Goal: Information Seeking & Learning: Learn about a topic

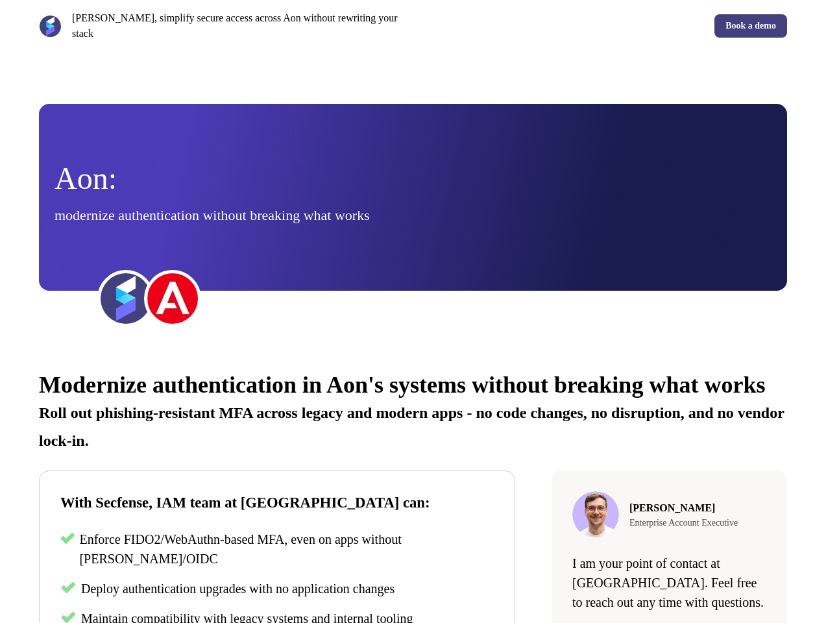
click at [413, 22] on div "[PERSON_NAME], simplify secure access across Aon without rewriting your stack B…" at bounding box center [413, 26] width 826 height 52
click at [223, 22] on p "[PERSON_NAME], simplify secure access across Aon without rewriting your stack" at bounding box center [240, 25] width 336 height 31
click at [603, 22] on div "Book a demo" at bounding box center [602, 25] width 369 height 23
click at [413, 189] on div "Aon: modernize authentication without breaking what works" at bounding box center [412, 197] width 717 height 68
click at [126, 291] on img at bounding box center [126, 298] width 52 height 52
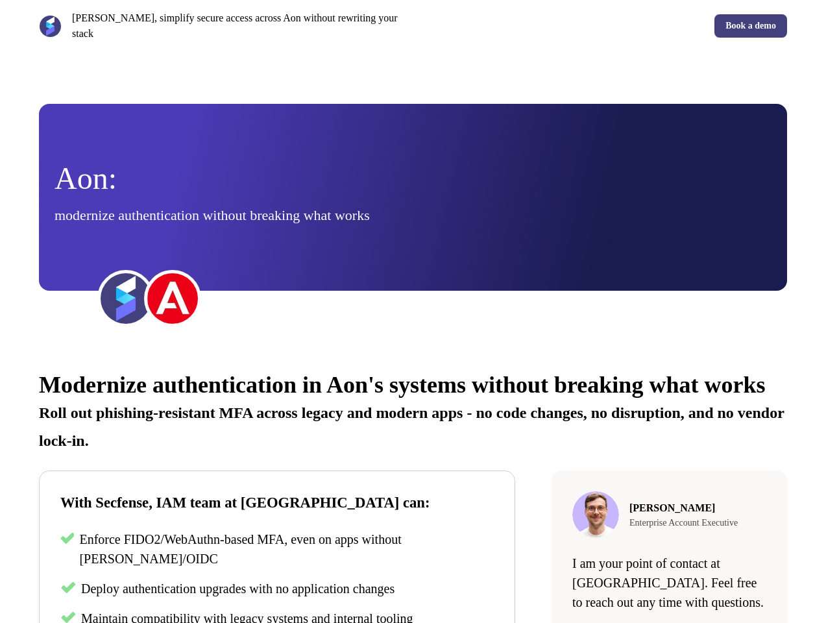
click at [173, 291] on img at bounding box center [173, 298] width 52 height 52
click at [413, 484] on div "Modernize authentication in Aon's systems without breaking what works Roll out …" at bounding box center [413, 574] width 826 height 442
click at [413, 415] on p "Roll out phishing-resistant MFA across legacy and modern apps - no code changes…" at bounding box center [413, 422] width 748 height 56
click at [277, 568] on p "Enforce FIDO2/WebAuthn-based MFA, even on apps without [PERSON_NAME]/OIDC" at bounding box center [286, 548] width 415 height 39
click at [277, 596] on span "Deploy authentication upgrades with no application changes" at bounding box center [237, 588] width 313 height 14
